Goal: Information Seeking & Learning: Compare options

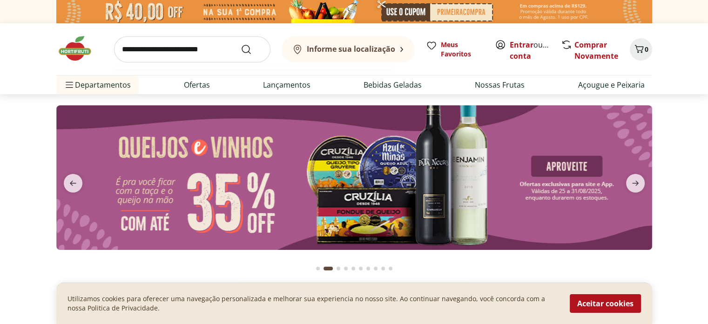
click at [192, 46] on input "search" at bounding box center [192, 49] width 156 height 26
type input "*****"
click at [241, 44] on button "Submit Search" at bounding box center [252, 49] width 22 height 11
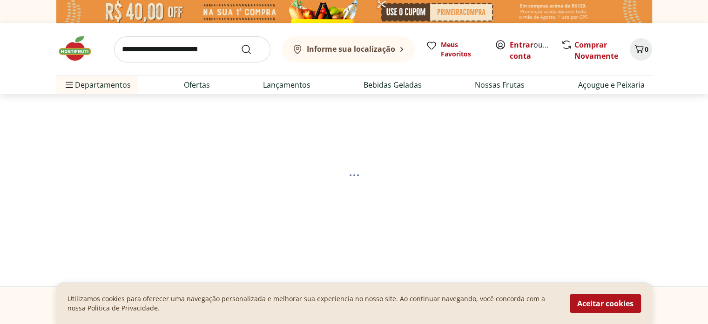
select select "**********"
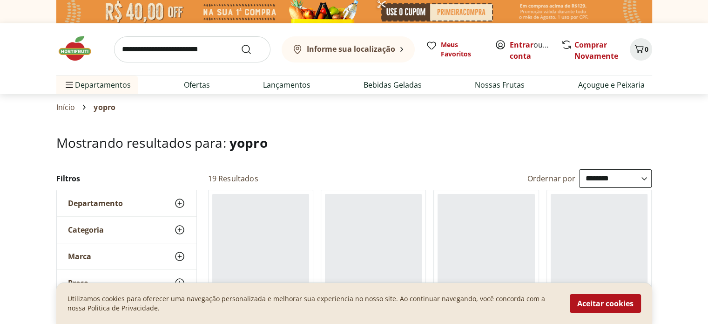
scroll to position [71, 0]
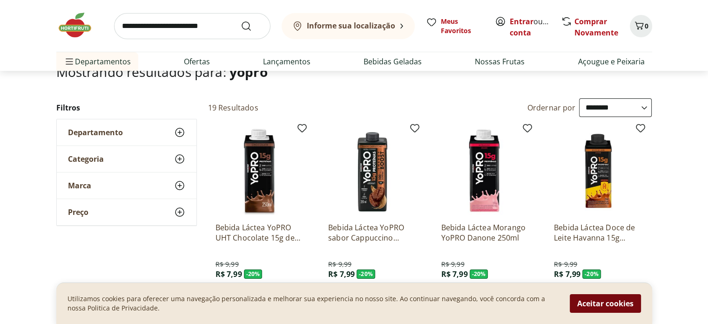
click at [591, 298] on button "Aceitar cookies" at bounding box center [605, 303] width 71 height 19
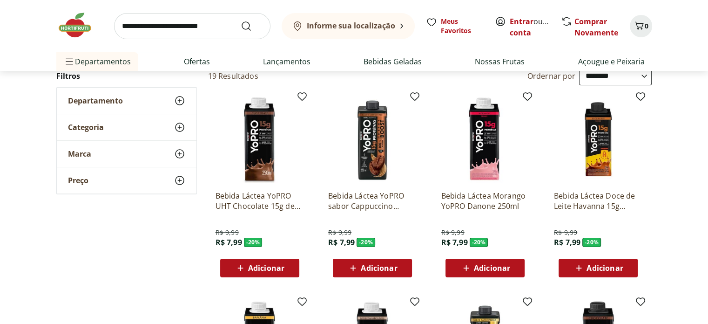
scroll to position [102, 0]
click at [240, 199] on p "Bebida Láctea YoPRO UHT Chocolate 15g de proteínas 250ml" at bounding box center [260, 200] width 88 height 20
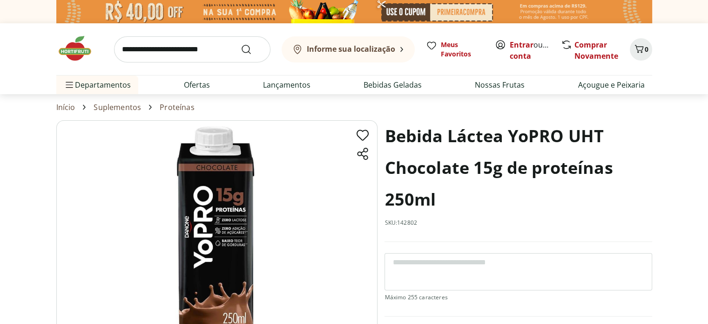
click at [468, 167] on h1 "Bebida Láctea YoPRO UHT Chocolate 15g de proteínas 250ml" at bounding box center [518, 167] width 267 height 95
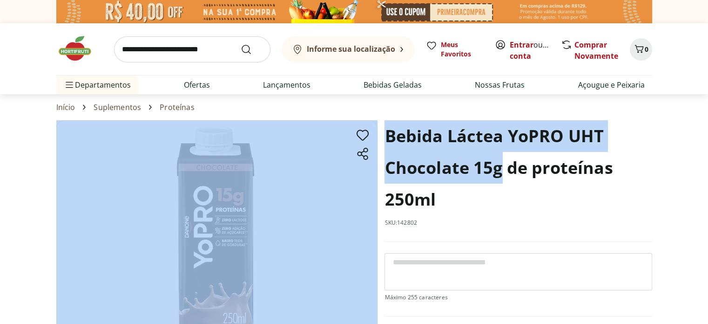
drag, startPoint x: 501, startPoint y: 167, endPoint x: 372, endPoint y: 135, distance: 133.5
click at [372, 135] on section "Bebida Láctea YoPRO UHT Chocolate 15g de proteínas 250ml SKU: 142802 R$ 9,99 - …" at bounding box center [354, 283] width 596 height 326
copy section "Bebida Láctea YoPRO UHT Chocolate 15g"
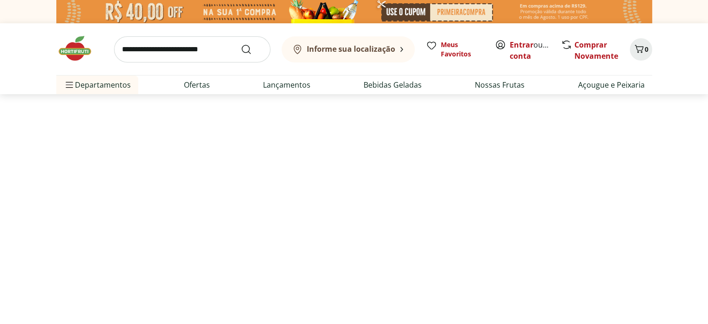
scroll to position [102, 0]
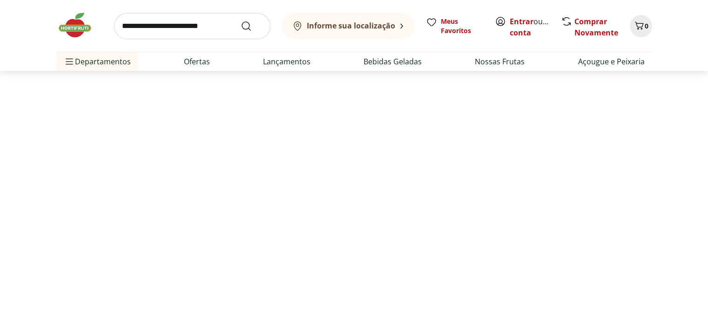
select select "**********"
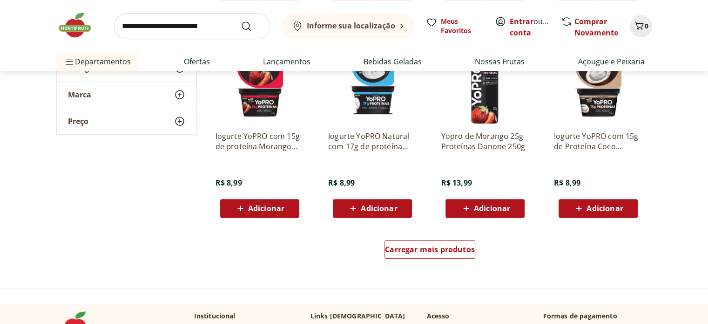
scroll to position [571, 0]
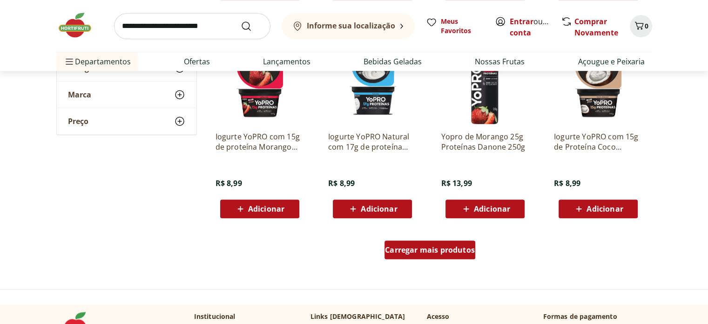
click at [406, 252] on span "Carregar mais produtos" at bounding box center [430, 249] width 90 height 7
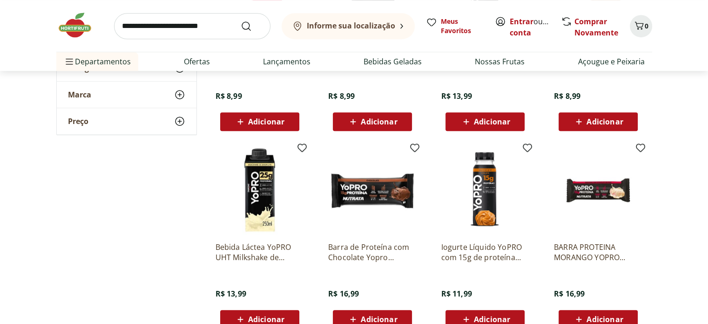
scroll to position [704, 0]
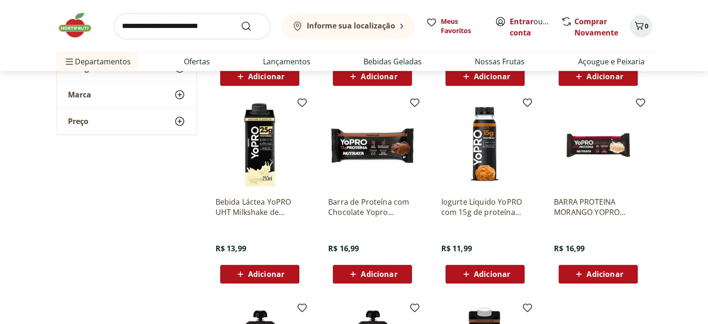
click at [242, 202] on p "Bebida Láctea YoPRO UHT Milkshake de Baunilha 25g de proteínas 250ml" at bounding box center [260, 207] width 88 height 20
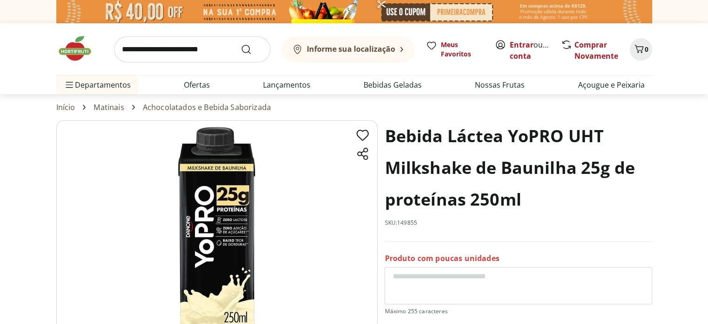
scroll to position [704, 0]
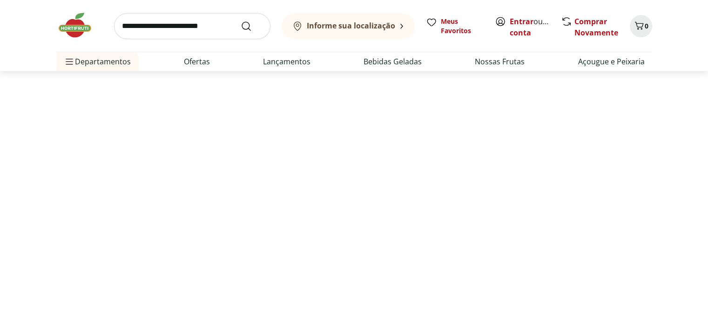
select select "**********"
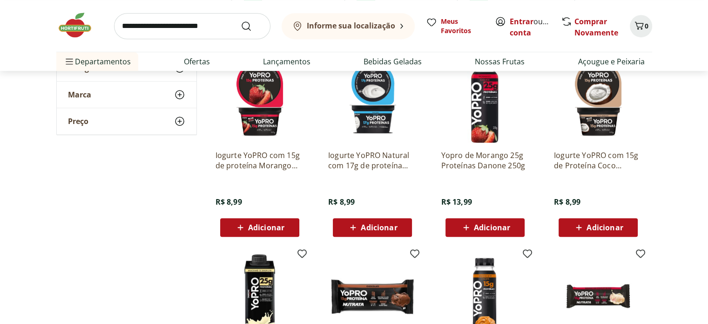
scroll to position [532, 0]
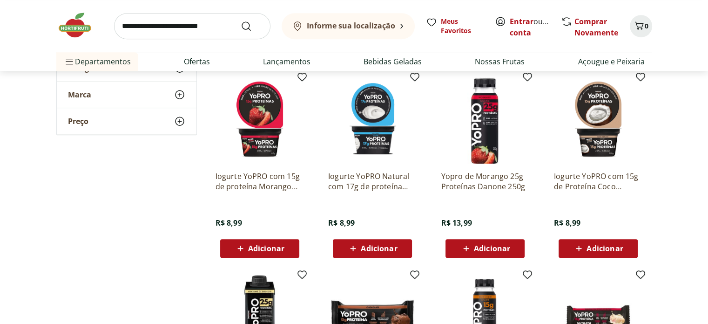
click at [360, 181] on p "Iogurte YoPRO Natural com 17g de proteína 160g" at bounding box center [372, 181] width 88 height 20
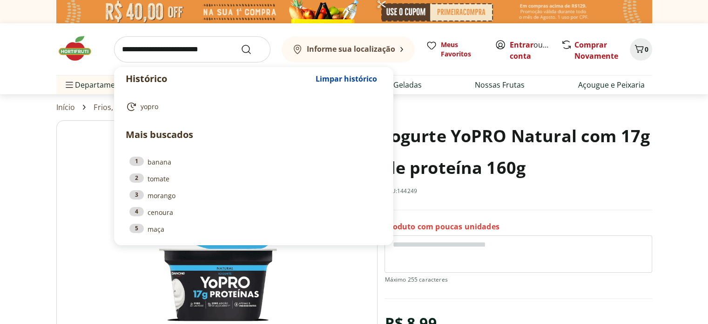
click at [228, 44] on input "search" at bounding box center [192, 49] width 156 height 26
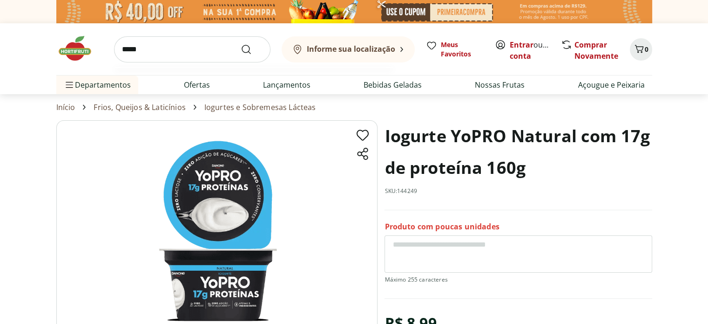
type input "*****"
click at [241, 44] on button "Submit Search" at bounding box center [252, 49] width 22 height 11
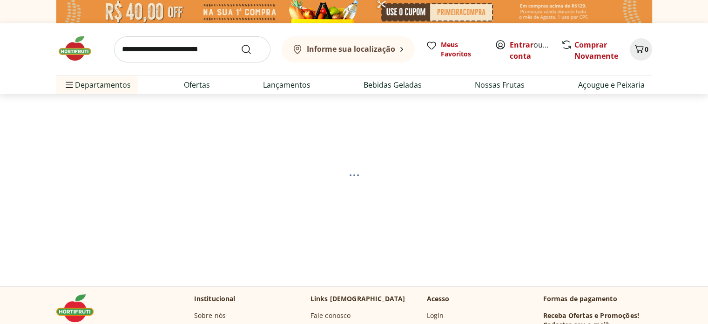
select select "**********"
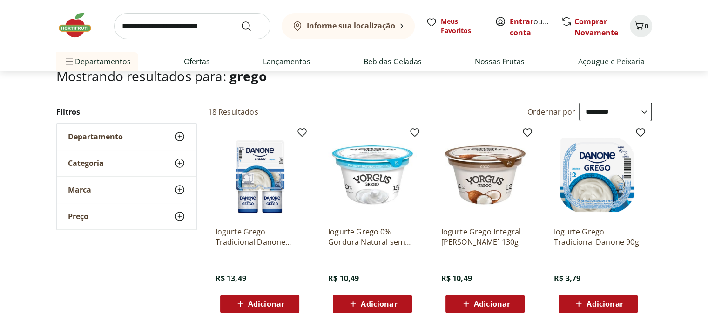
scroll to position [85, 0]
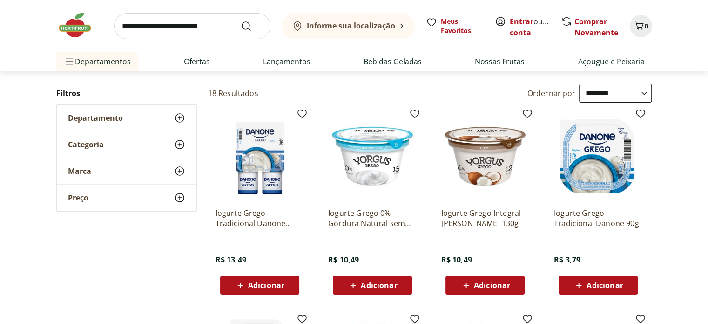
click at [233, 215] on p "Iogurte Grego Tradicional Danone 340g" at bounding box center [260, 218] width 88 height 20
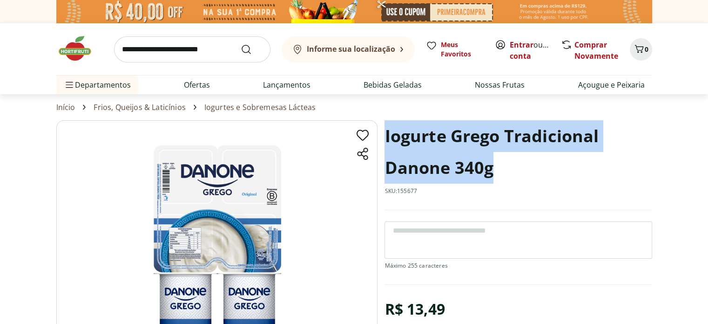
drag, startPoint x: 494, startPoint y: 166, endPoint x: 384, endPoint y: 134, distance: 115.0
click at [384, 134] on section "Iogurte Grego Tradicional Danone 340g SKU: 155677 R$ 13,49 * Adicionar Iogurte …" at bounding box center [354, 262] width 596 height 285
copy h1 "Iogurte Grego Tradicional Danone 340g"
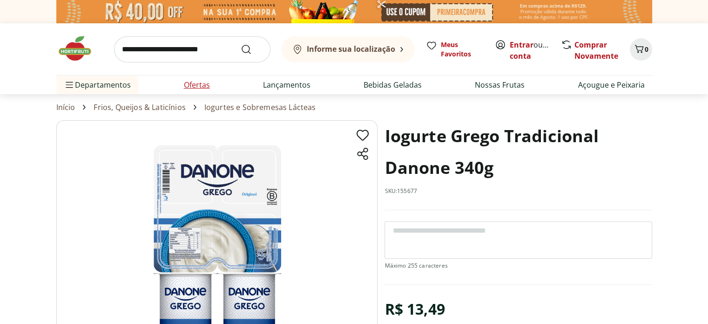
click at [198, 81] on link "Ofertas" at bounding box center [197, 84] width 26 height 11
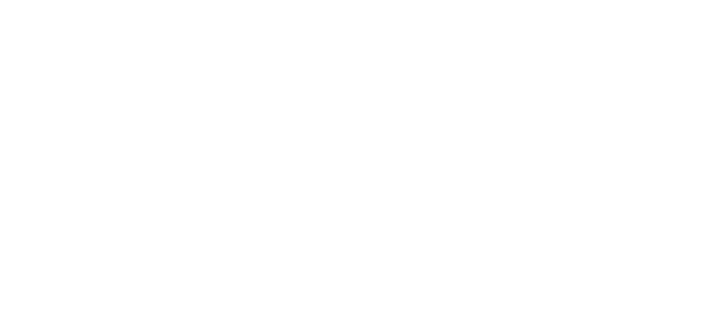
select select "**********"
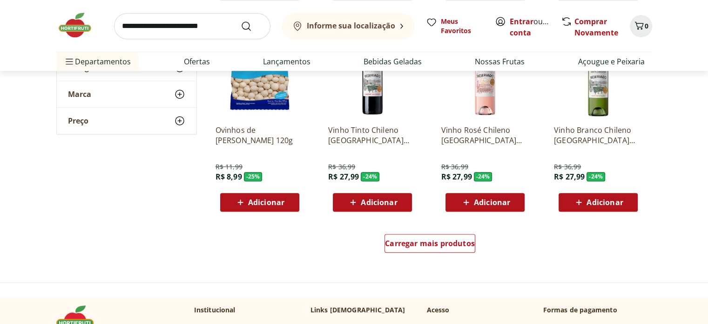
scroll to position [544, 0]
click at [412, 243] on span "Carregar mais produtos" at bounding box center [430, 242] width 90 height 7
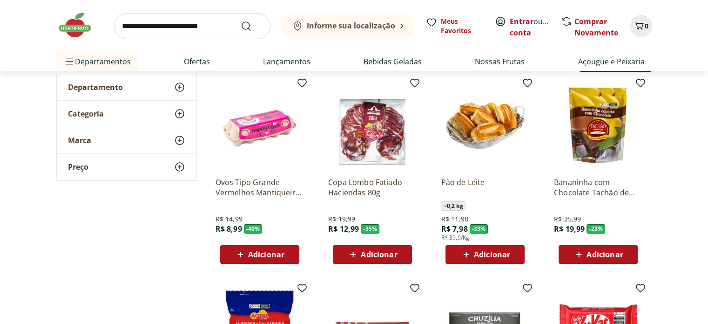
scroll to position [0, 0]
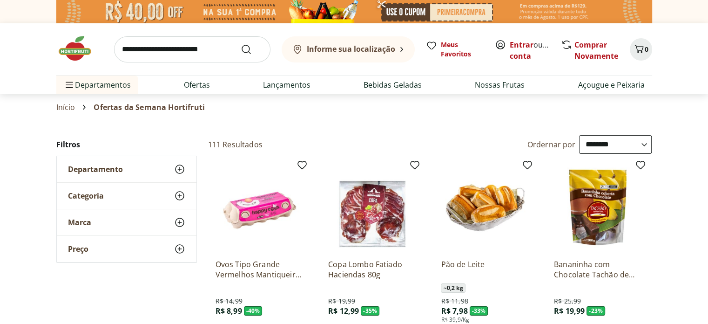
click at [82, 51] on img at bounding box center [79, 48] width 47 height 28
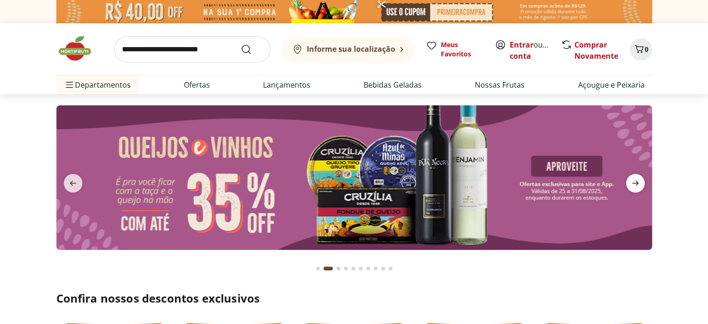
click at [636, 182] on icon "next" at bounding box center [635, 182] width 11 height 11
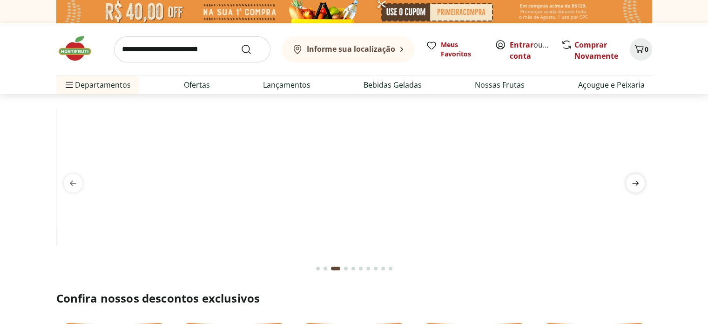
click at [636, 182] on icon "next" at bounding box center [635, 182] width 11 height 11
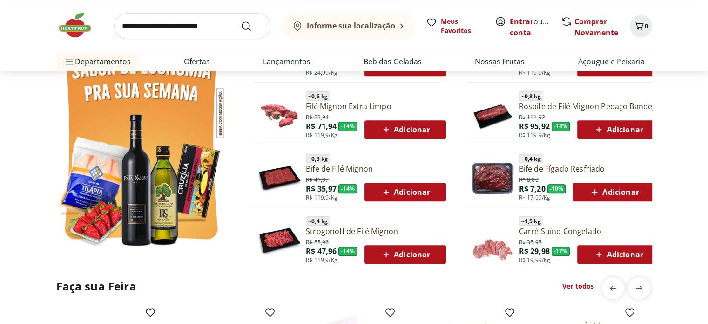
scroll to position [545, 0]
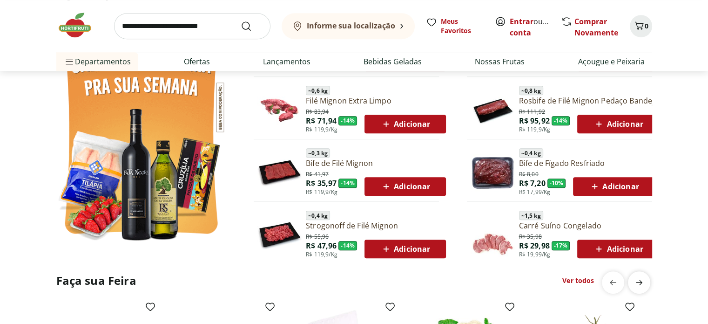
click at [647, 279] on span "next" at bounding box center [639, 282] width 19 height 19
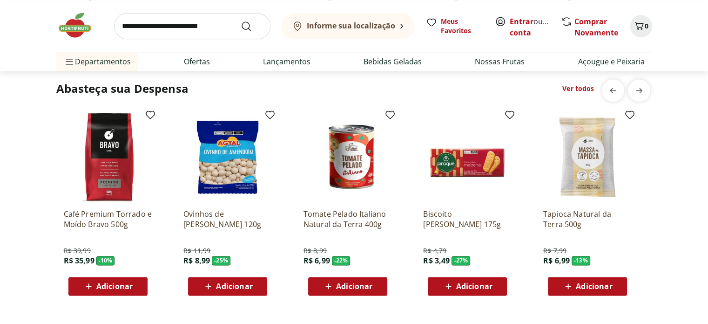
scroll to position [1282, 0]
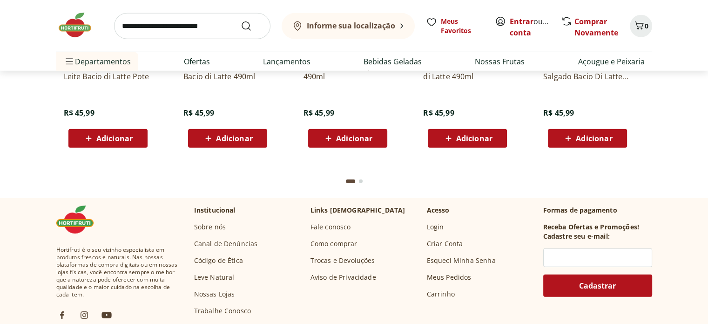
scroll to position [2720, 0]
